Goal: Transaction & Acquisition: Obtain resource

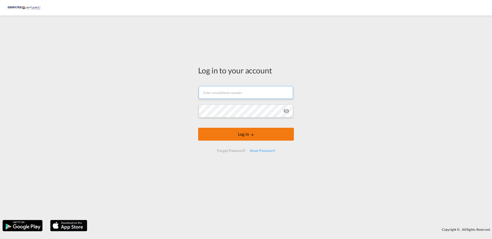
type input "[EMAIL_ADDRESS][DOMAIN_NAME]"
click at [247, 132] on button "Log In" at bounding box center [246, 134] width 96 height 13
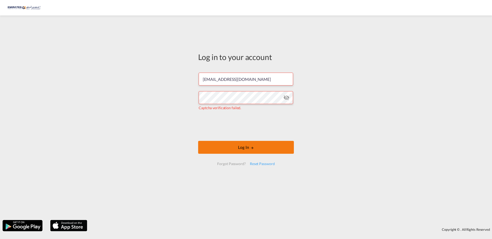
click at [238, 146] on button "Log In" at bounding box center [246, 147] width 96 height 13
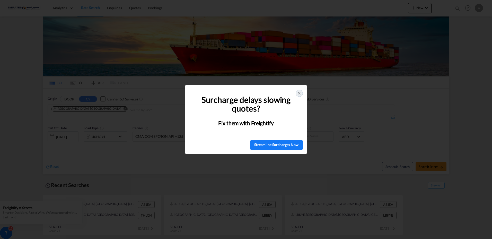
click at [298, 94] on icon at bounding box center [299, 93] width 4 height 4
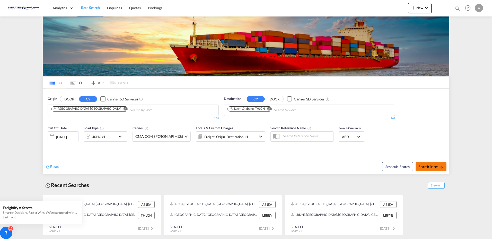
click at [428, 168] on span "Search Rates" at bounding box center [431, 166] width 25 height 4
type input "AEJEA to THLCH / [DATE]"
